Goal: Information Seeking & Learning: Learn about a topic

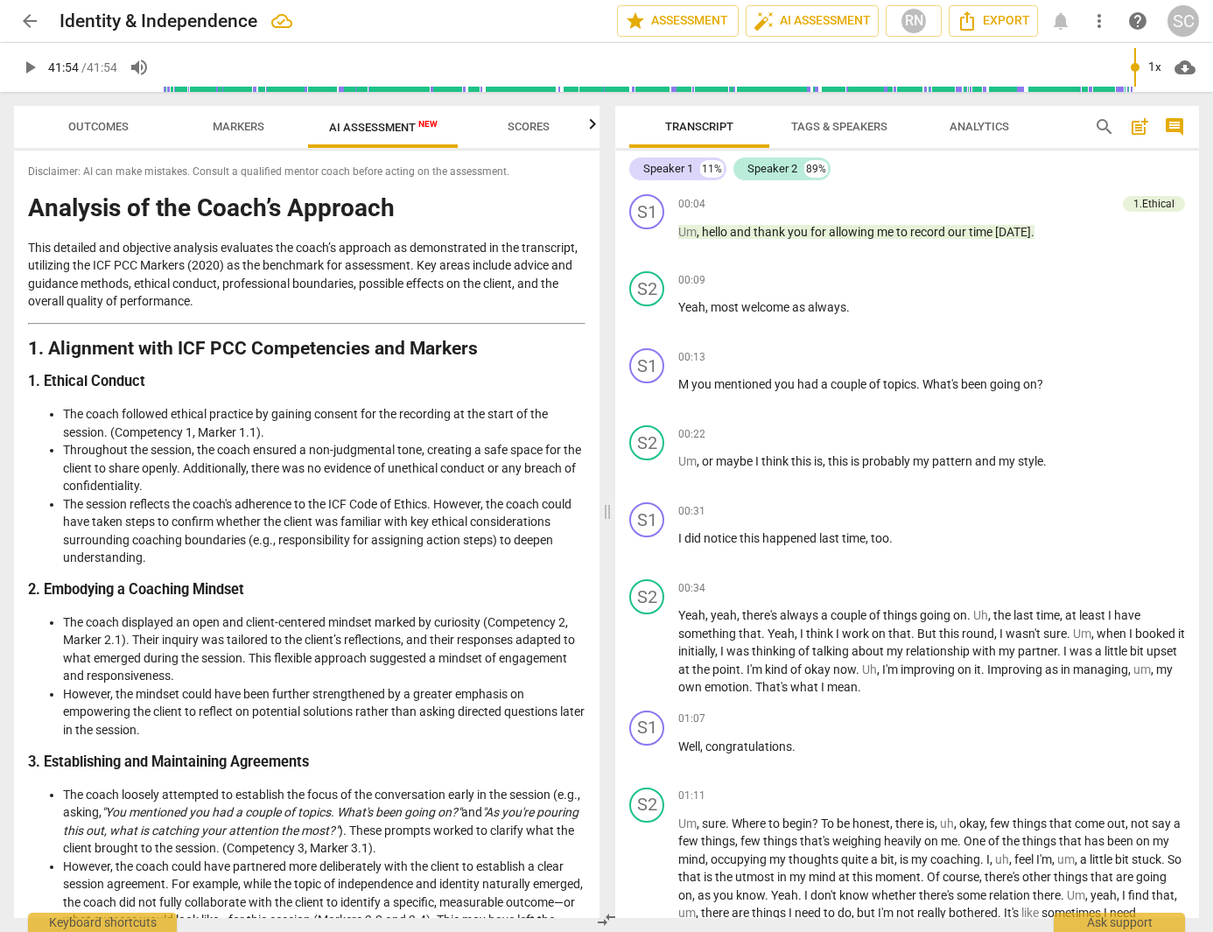
type input "2514"
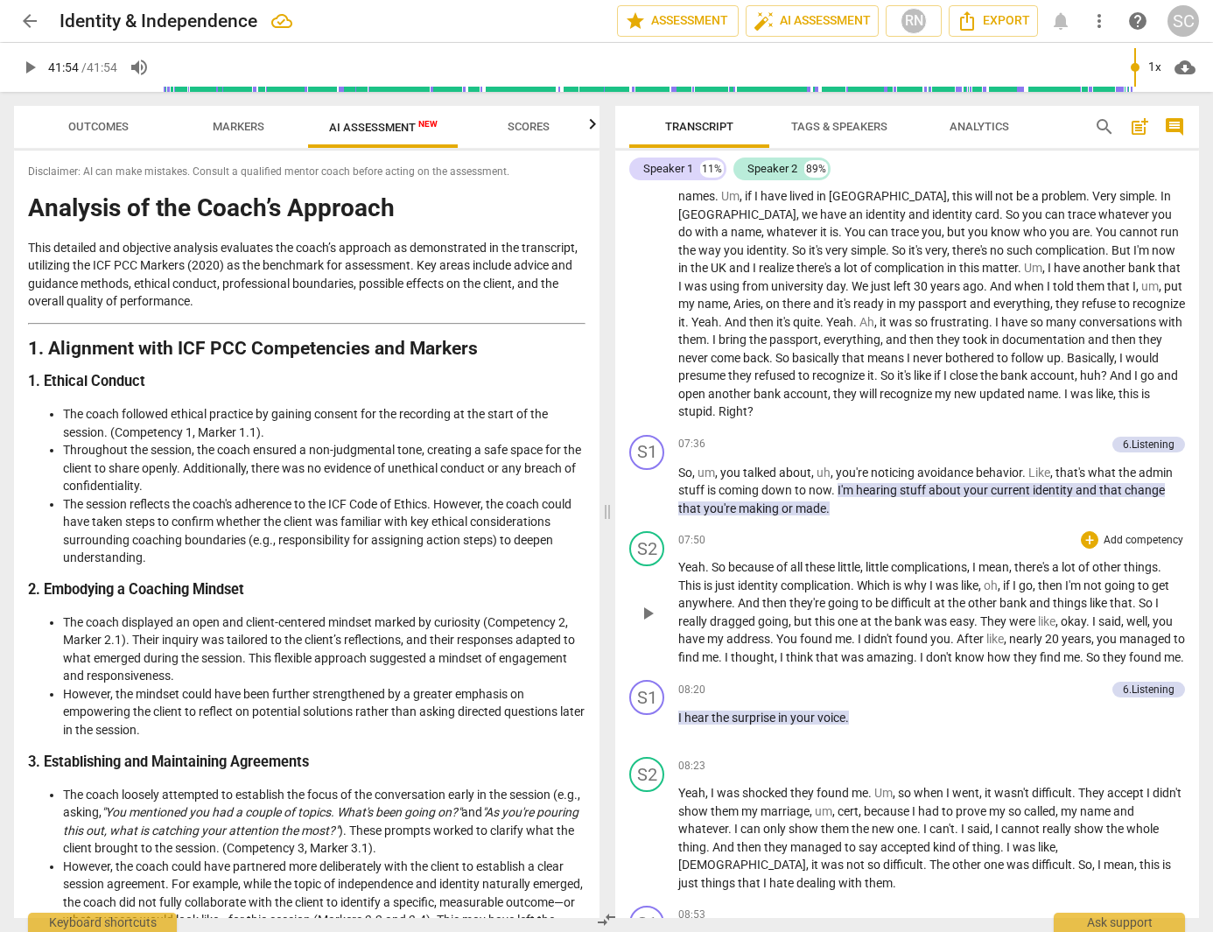
scroll to position [2006, 0]
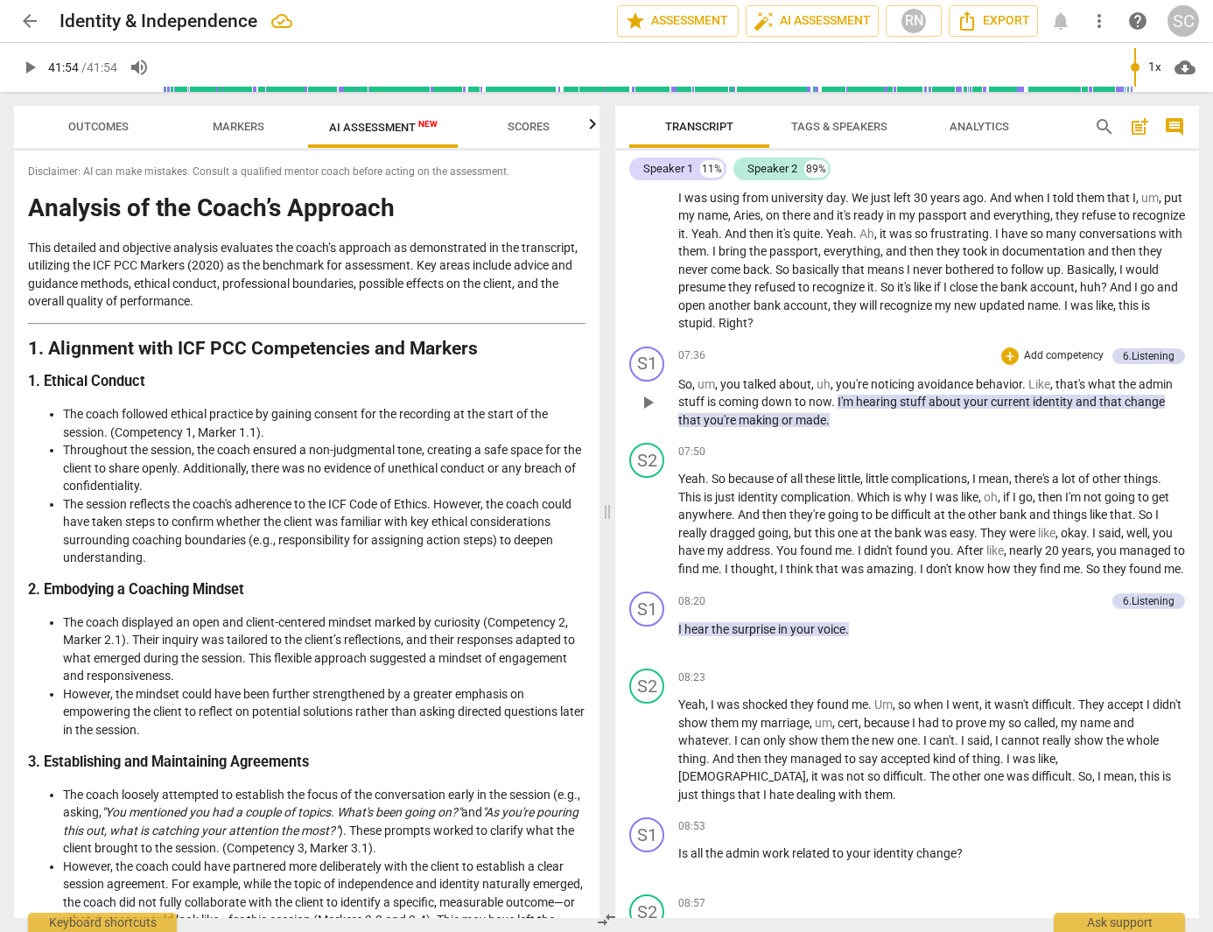
click at [855, 405] on div "S1 play_arrow pause 07:36 + Add competency 6.Listening keyboard_arrow_right So …" at bounding box center [907, 388] width 584 height 97
click at [836, 391] on p "So , um , you talked about , uh , you're noticing avoidance behavior . Like , t…" at bounding box center [931, 402] width 507 height 54
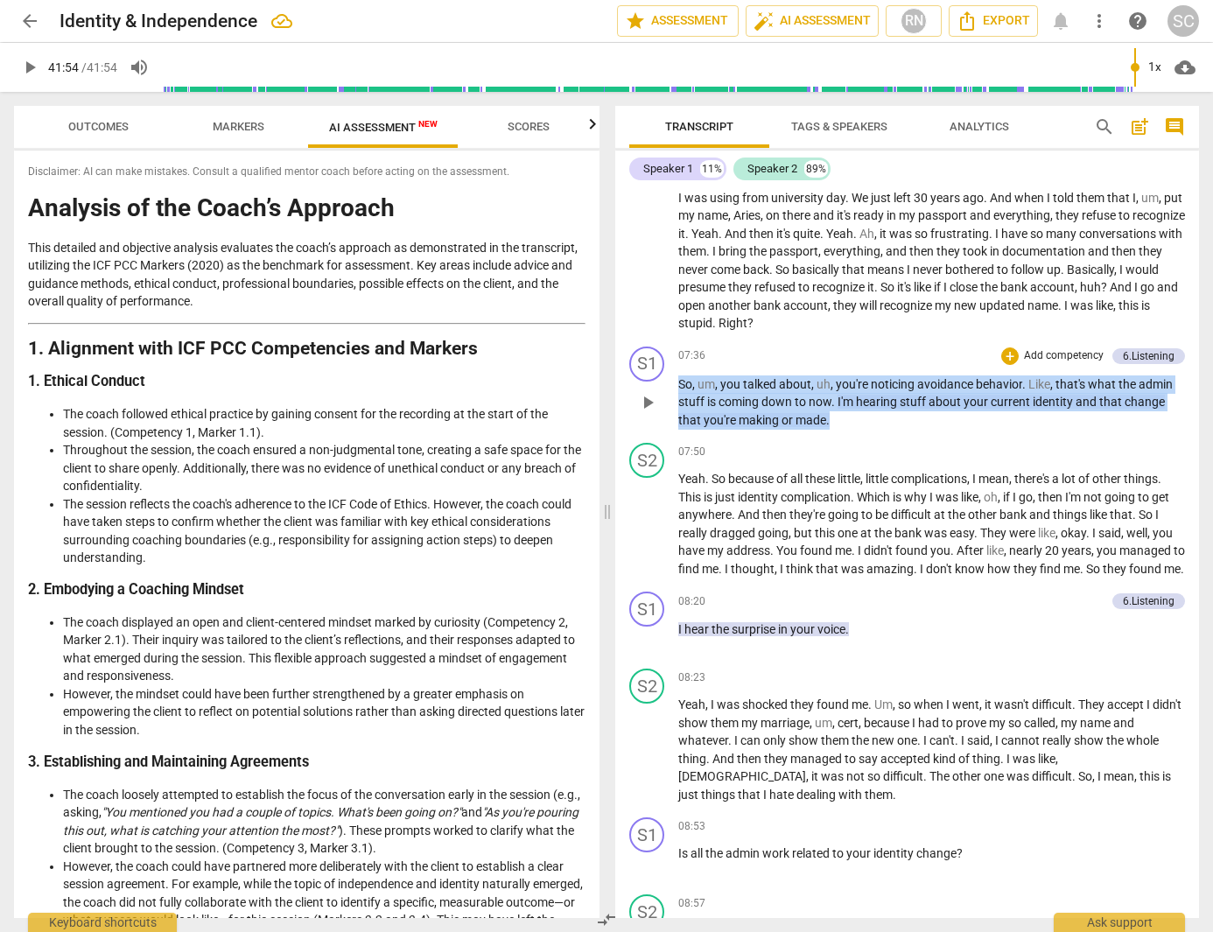
drag, startPoint x: 837, startPoint y: 392, endPoint x: 680, endPoint y: 364, distance: 159.1
click at [680, 375] on p "So , um , you talked about , uh , you're noticing avoidance behavior . Like , t…" at bounding box center [931, 402] width 507 height 54
copy p "So , um , you talked about , uh , you're noticing avoidance behavior . Like , t…"
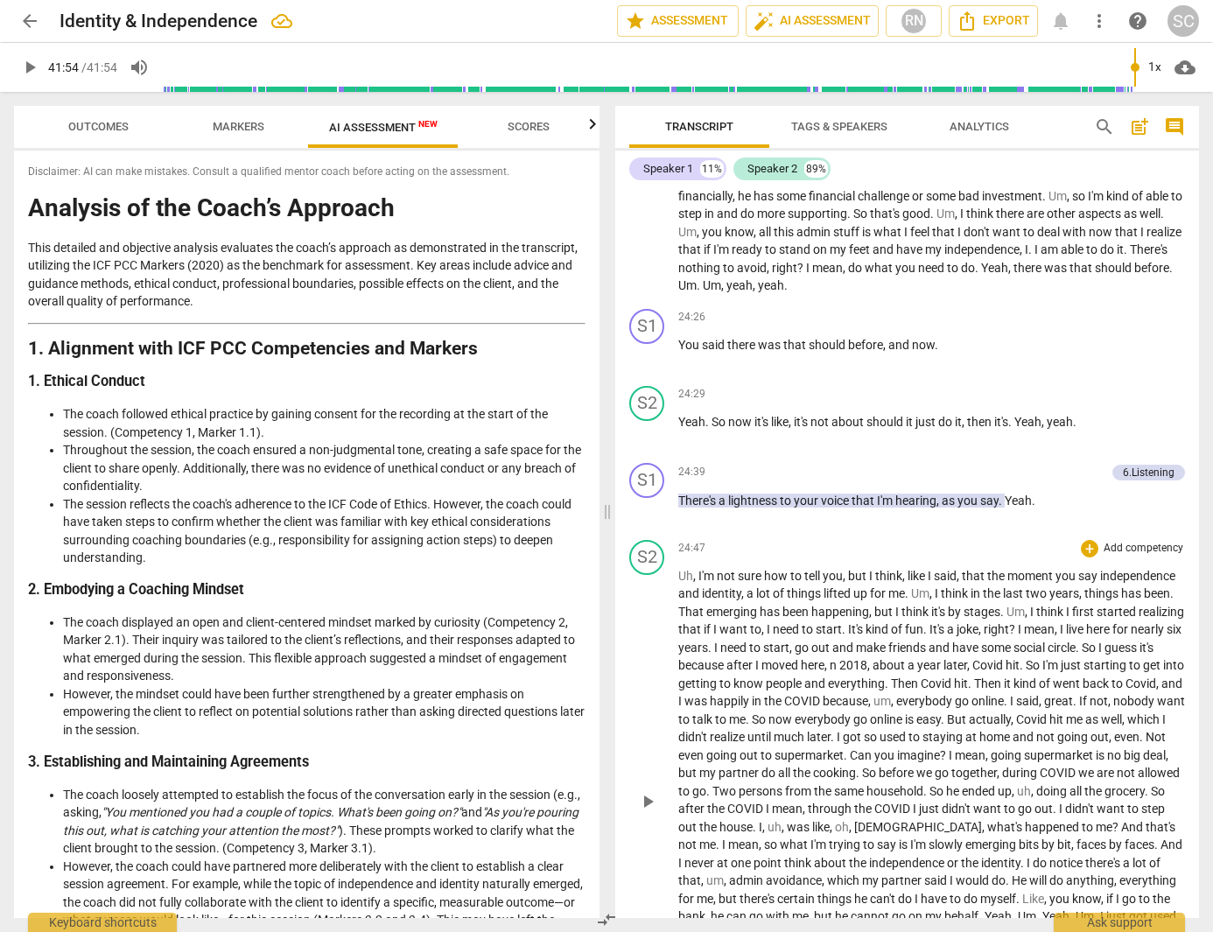
scroll to position [5149, 0]
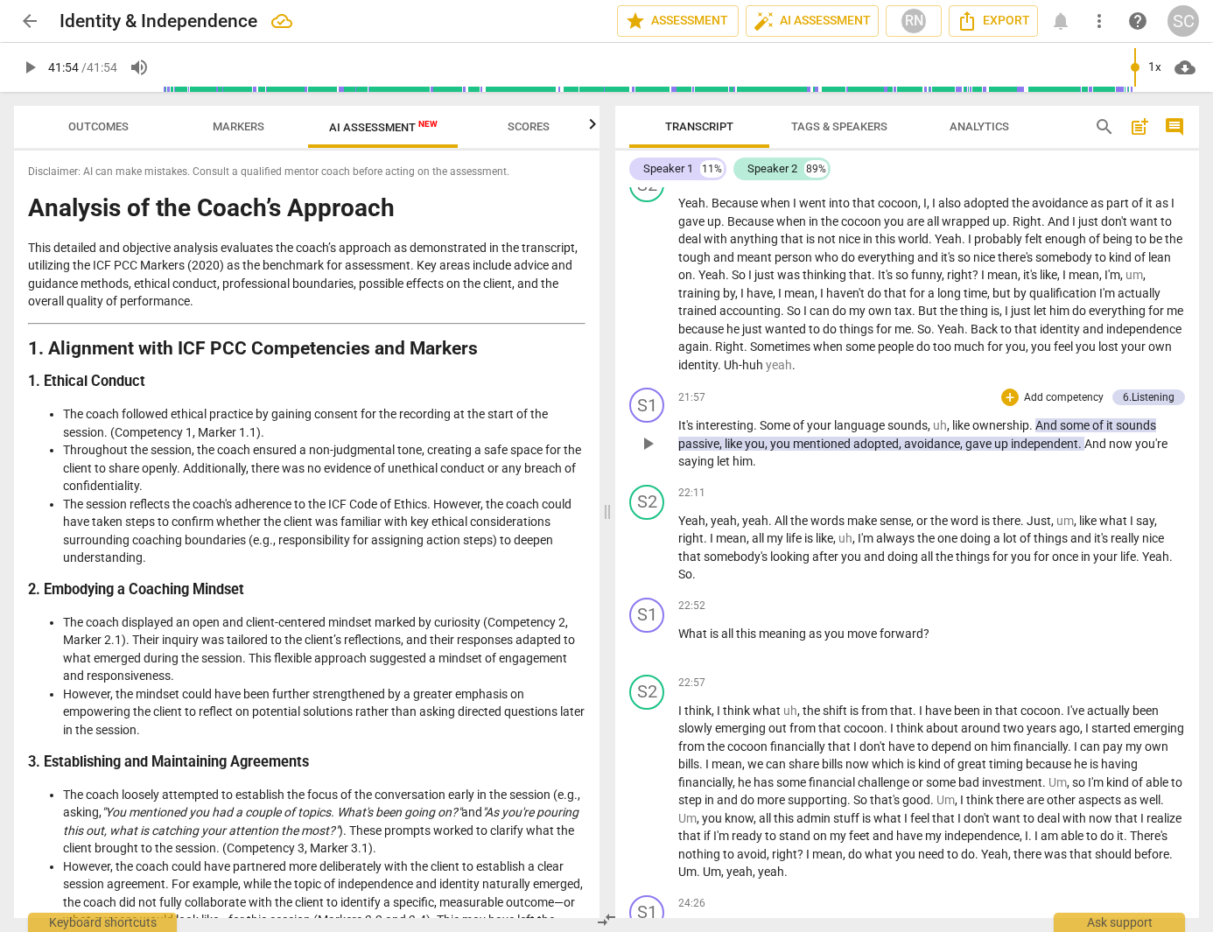
click at [813, 417] on p "It's interesting . Some of your language sounds , uh , like ownership . And som…" at bounding box center [931, 444] width 507 height 54
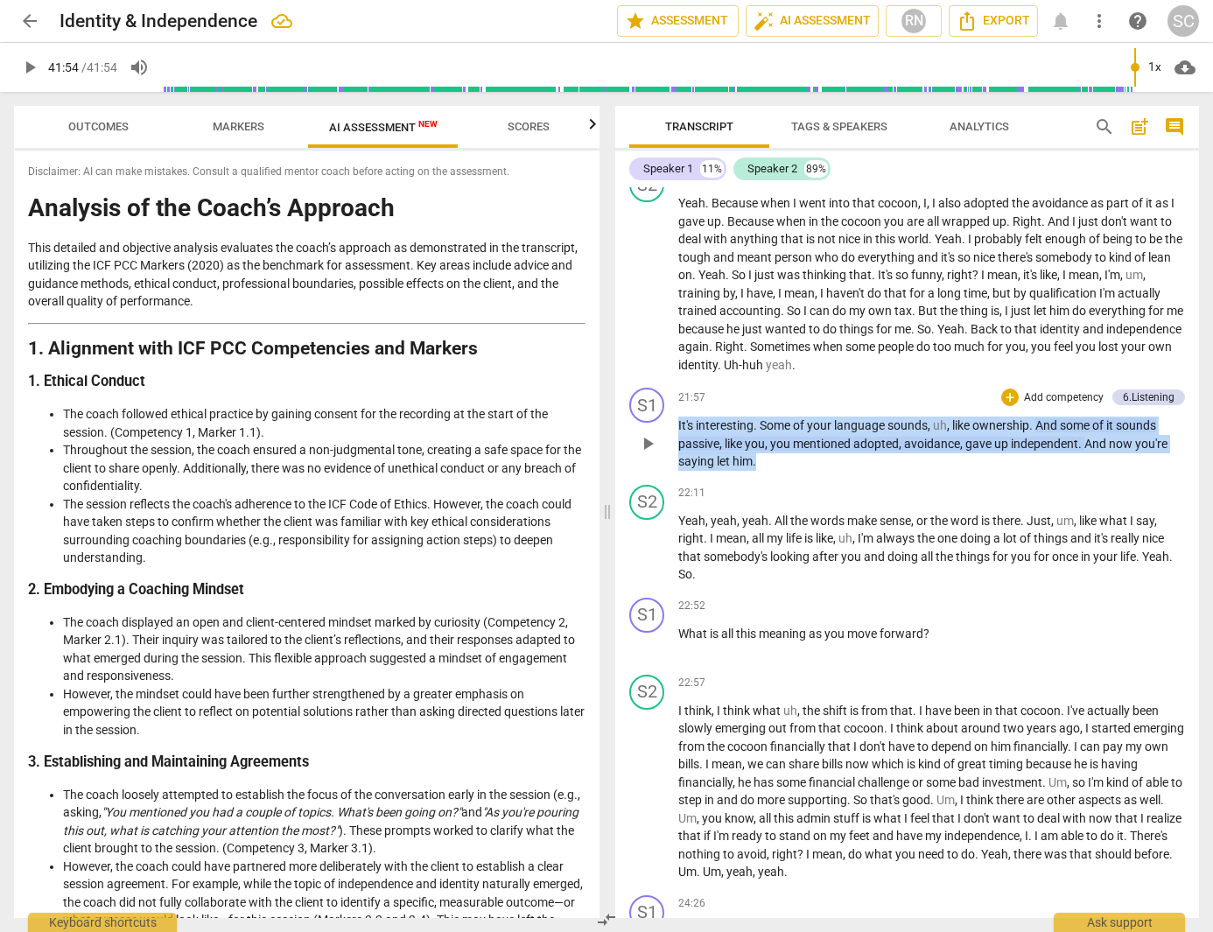
drag, startPoint x: 806, startPoint y: 395, endPoint x: 676, endPoint y: 356, distance: 135.9
click at [676, 381] on div "S1 play_arrow pause 21:57 + Add competency 6.Listening keyboard_arrow_right It'…" at bounding box center [907, 429] width 584 height 97
copy p "It's interesting . Some of your language sounds , uh , like ownership . And som…"
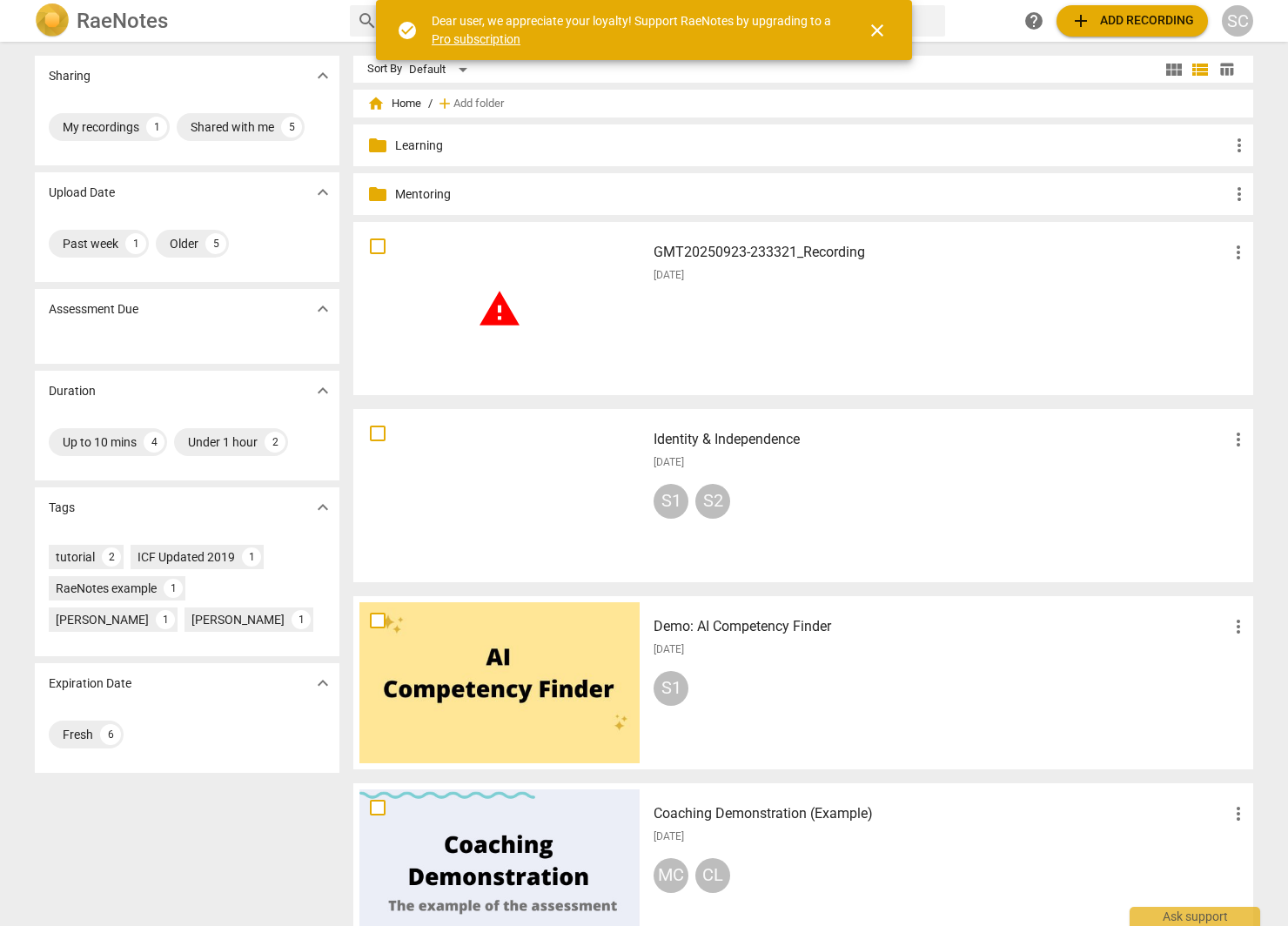
click at [913, 458] on div "[DATE]" at bounding box center [951, 463] width 596 height 15
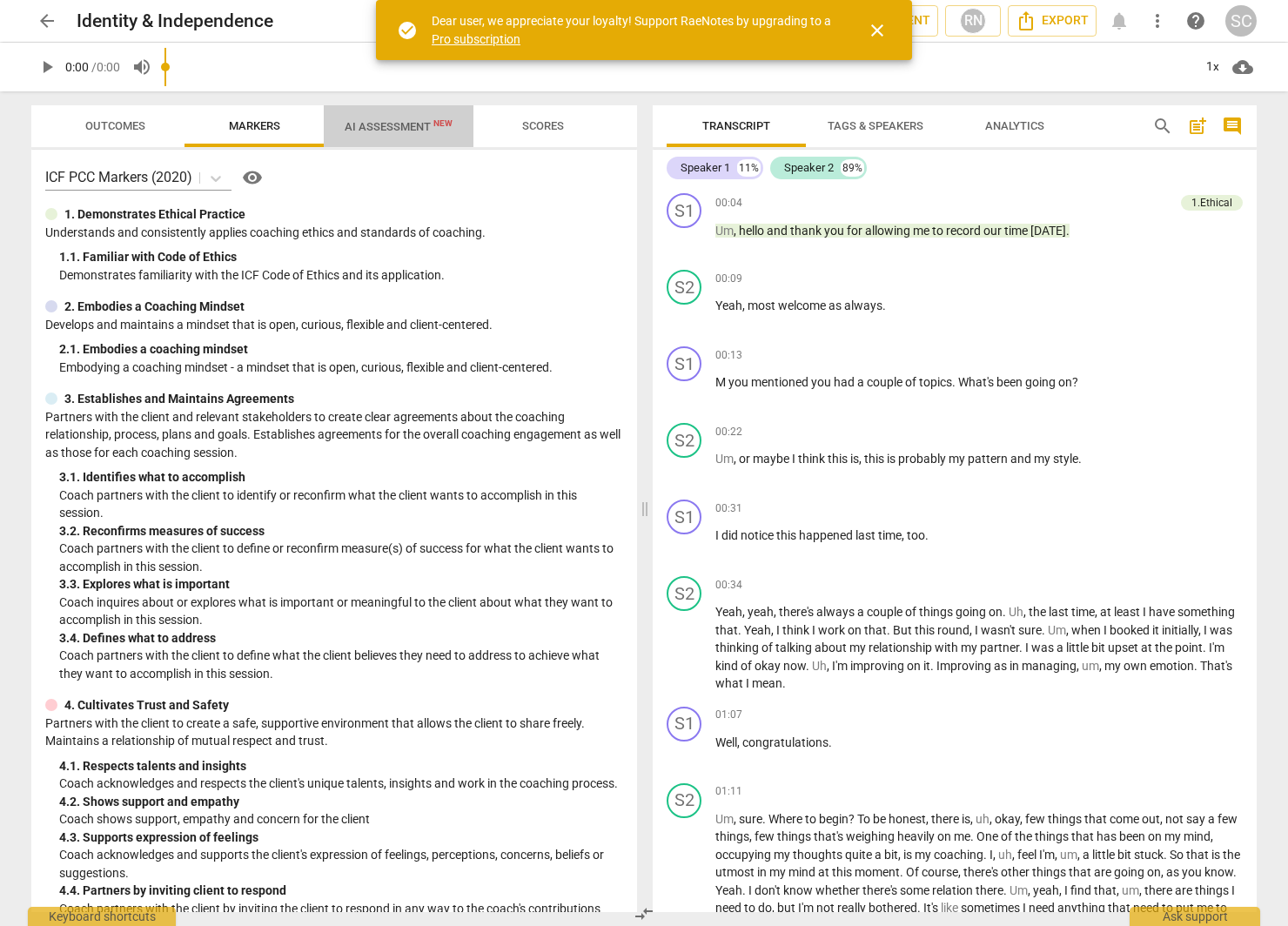
click at [371, 121] on span "AI Assessment New" at bounding box center [399, 126] width 108 height 13
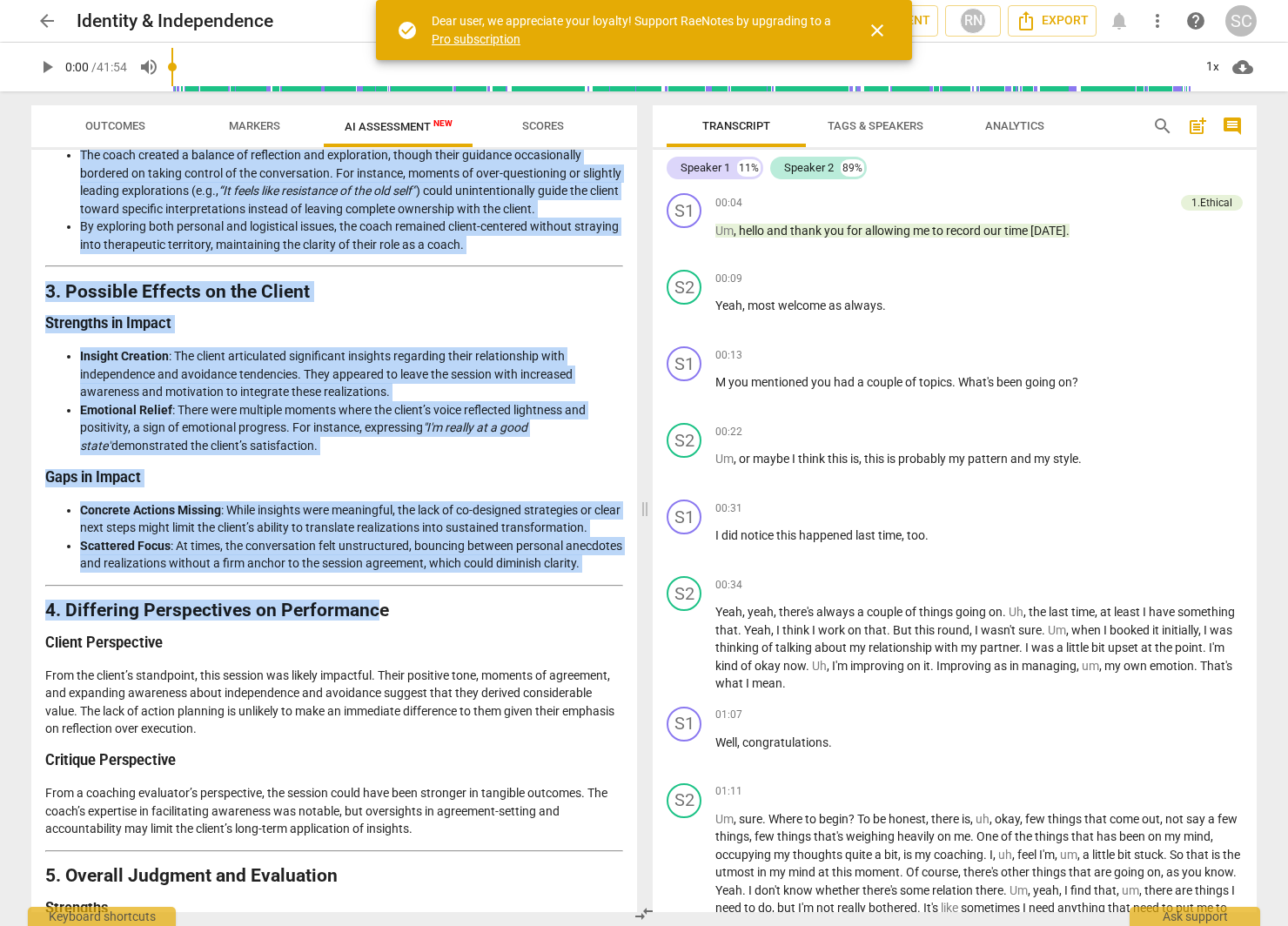
scroll to position [2383, 0]
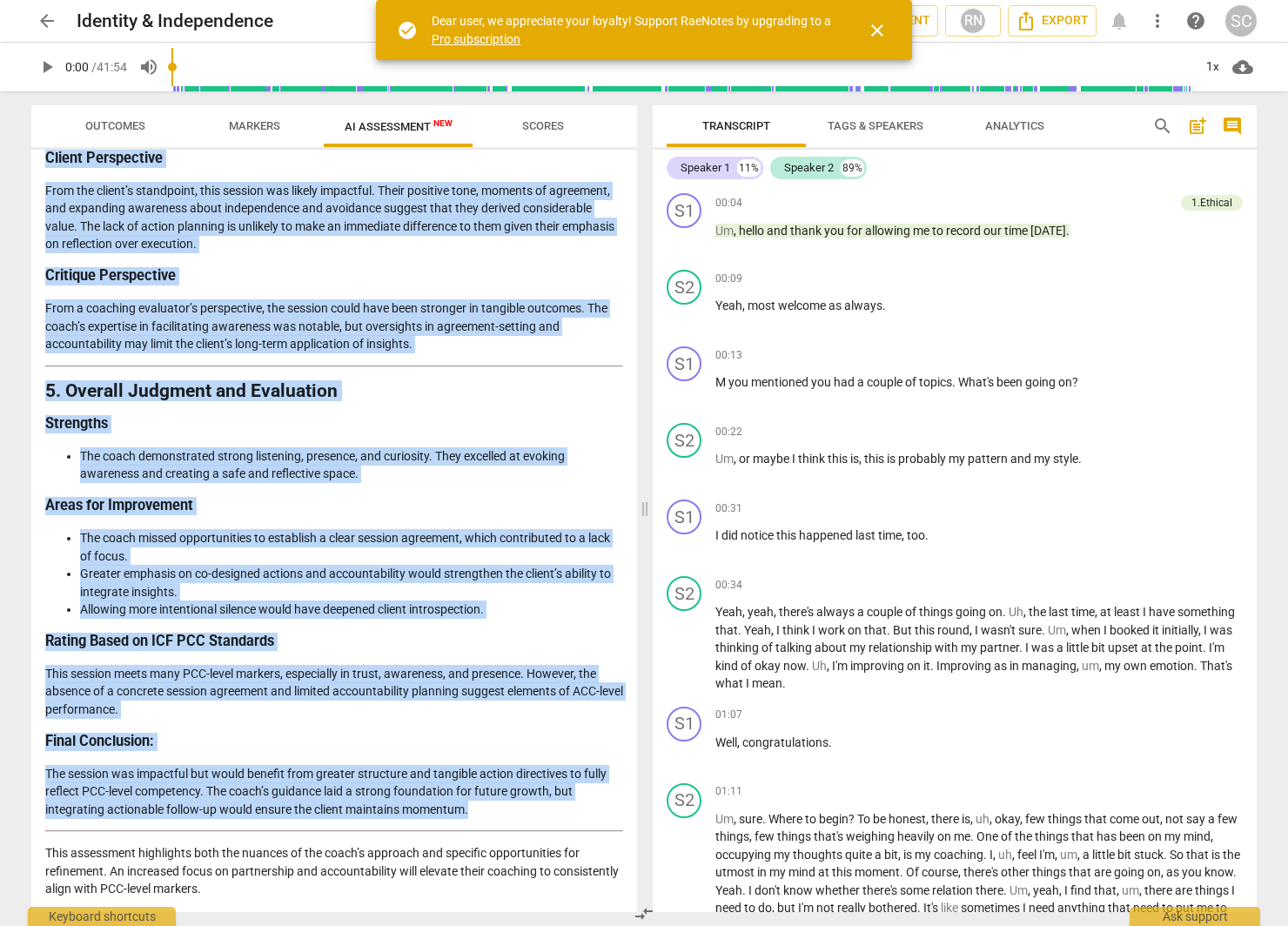
drag, startPoint x: 49, startPoint y: 206, endPoint x: 558, endPoint y: 812, distance: 791.4
copy div "Analysis of the Coach’s Approach This detailed and objective analysis evaluates…"
click at [881, 33] on span "close" at bounding box center [877, 30] width 21 height 21
